Goal: Entertainment & Leisure: Browse casually

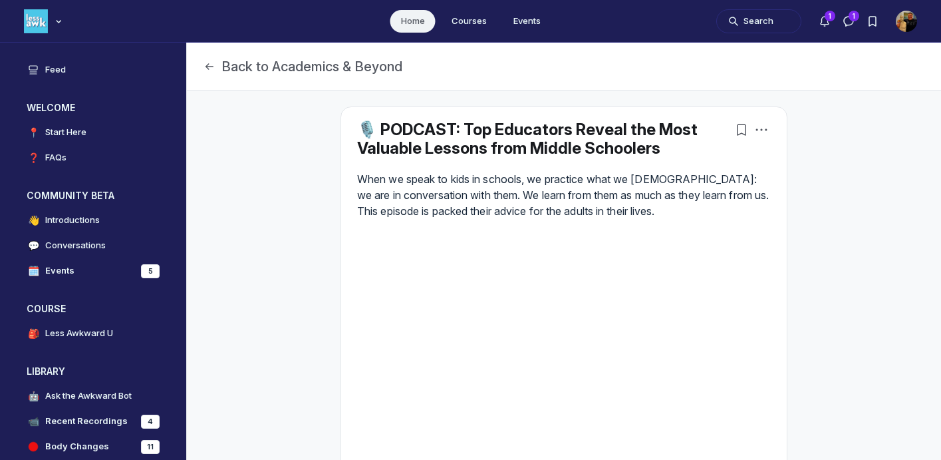
scroll to position [3561, 2548]
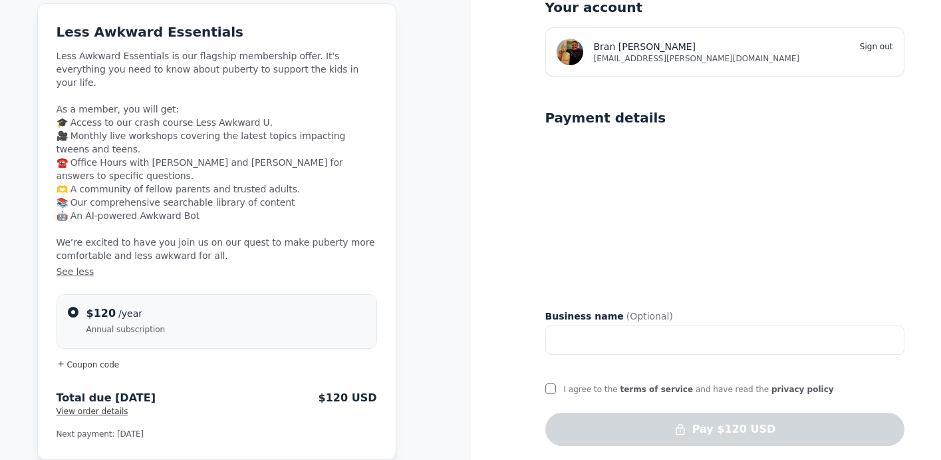
scroll to position [89, 0]
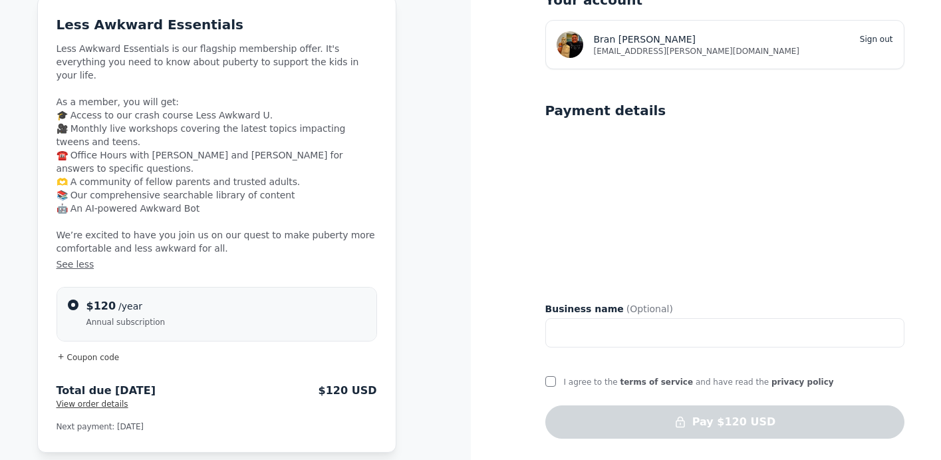
click at [633, 33] on span "Bran Trice" at bounding box center [645, 39] width 102 height 13
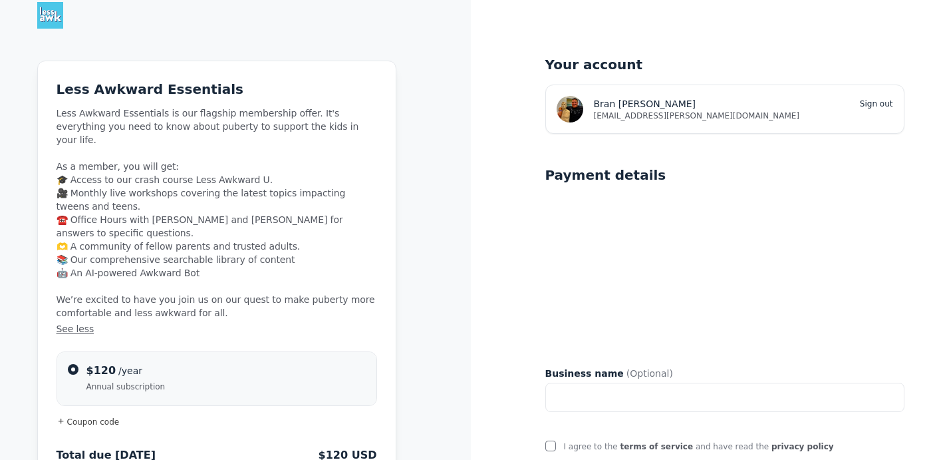
scroll to position [0, 0]
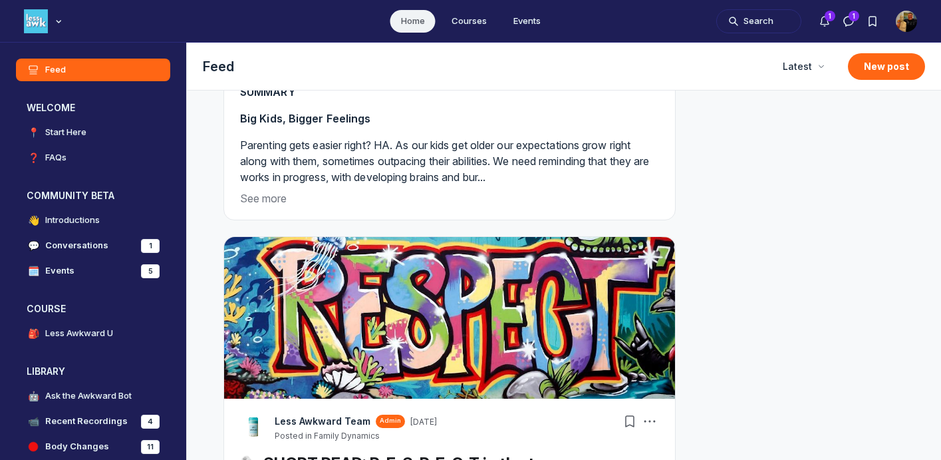
scroll to position [1975, 0]
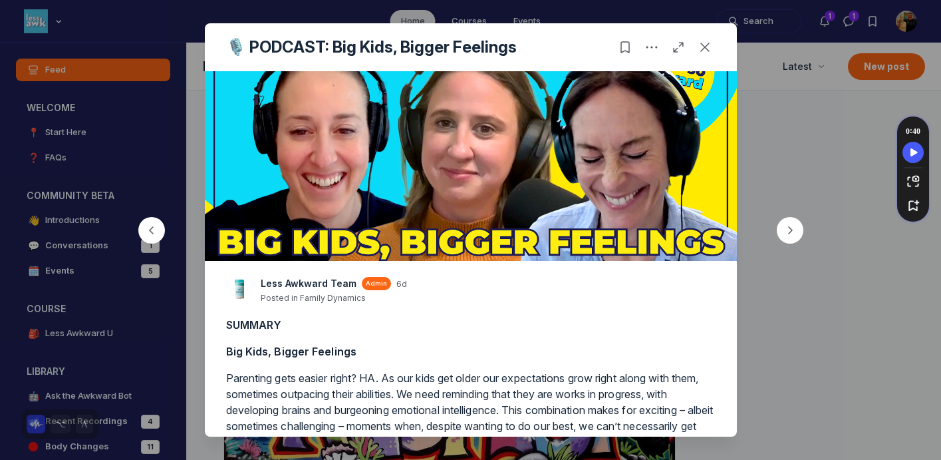
click at [450, 204] on img at bounding box center [471, 166] width 532 height 190
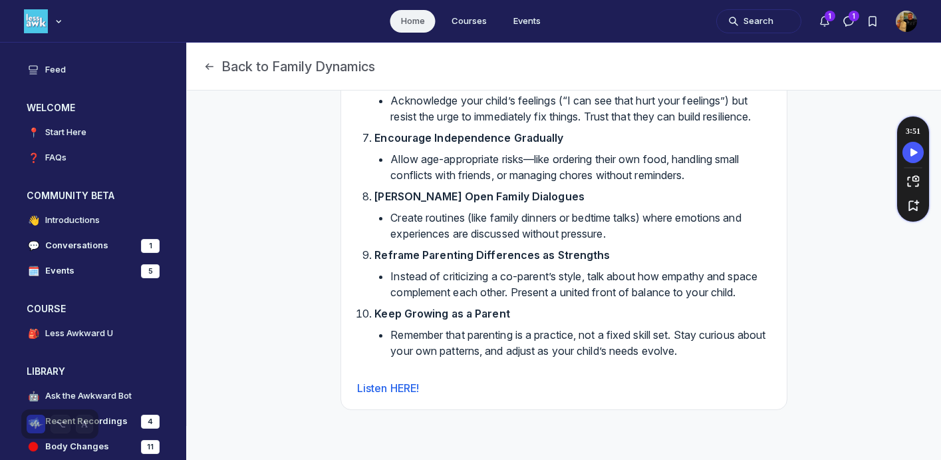
scroll to position [1641, 0]
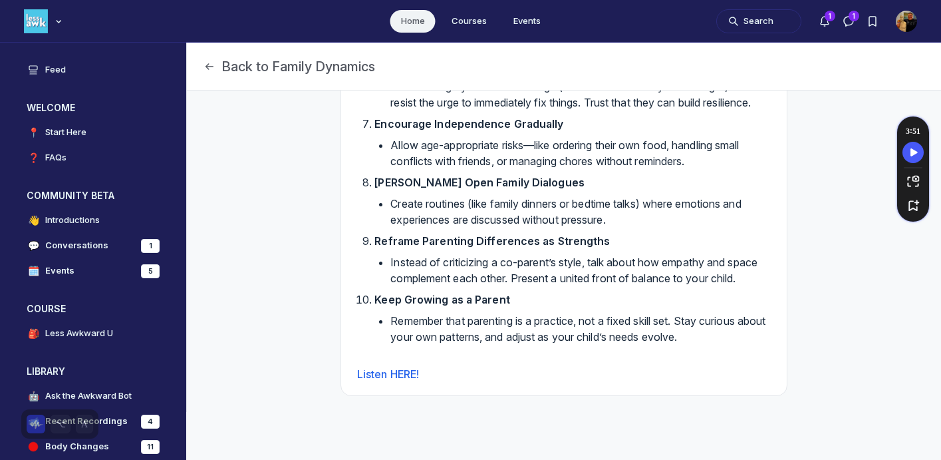
click at [407, 376] on link "Listen HERE!" at bounding box center [388, 373] width 62 height 13
click at [102, 249] on h4 "Conversations" at bounding box center [76, 245] width 63 height 13
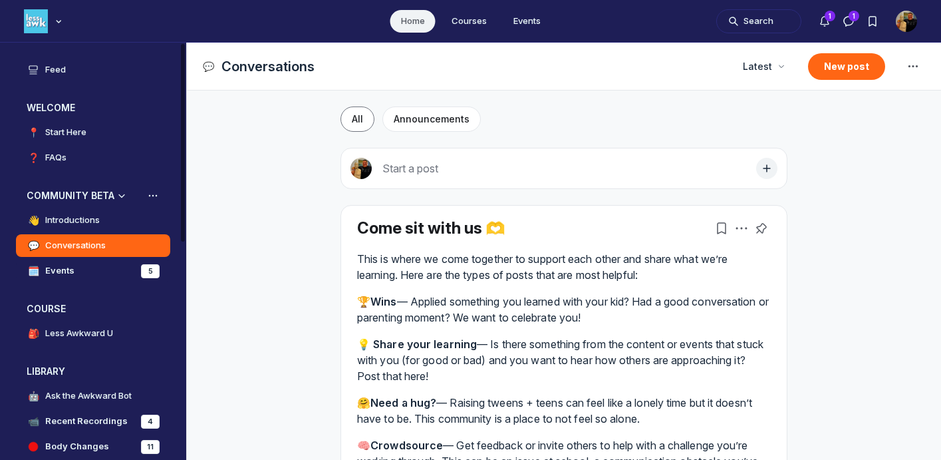
click at [96, 263] on link "🗓️ Events 5" at bounding box center [93, 270] width 154 height 23
